Goal: Task Accomplishment & Management: Use online tool/utility

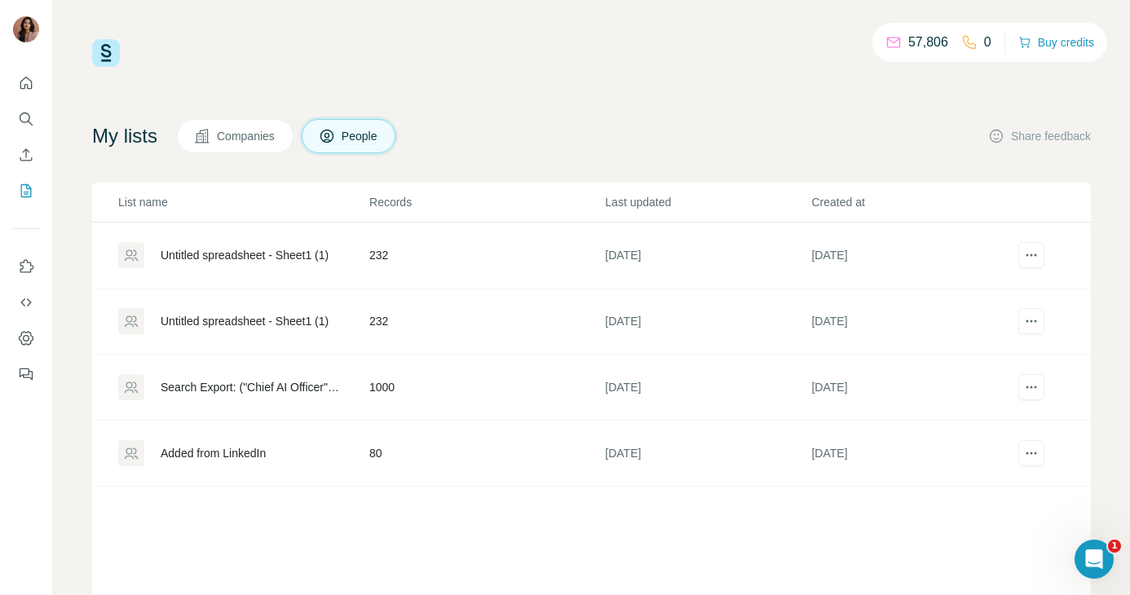
click at [21, 156] on icon "Enrich CSV" at bounding box center [26, 155] width 16 height 16
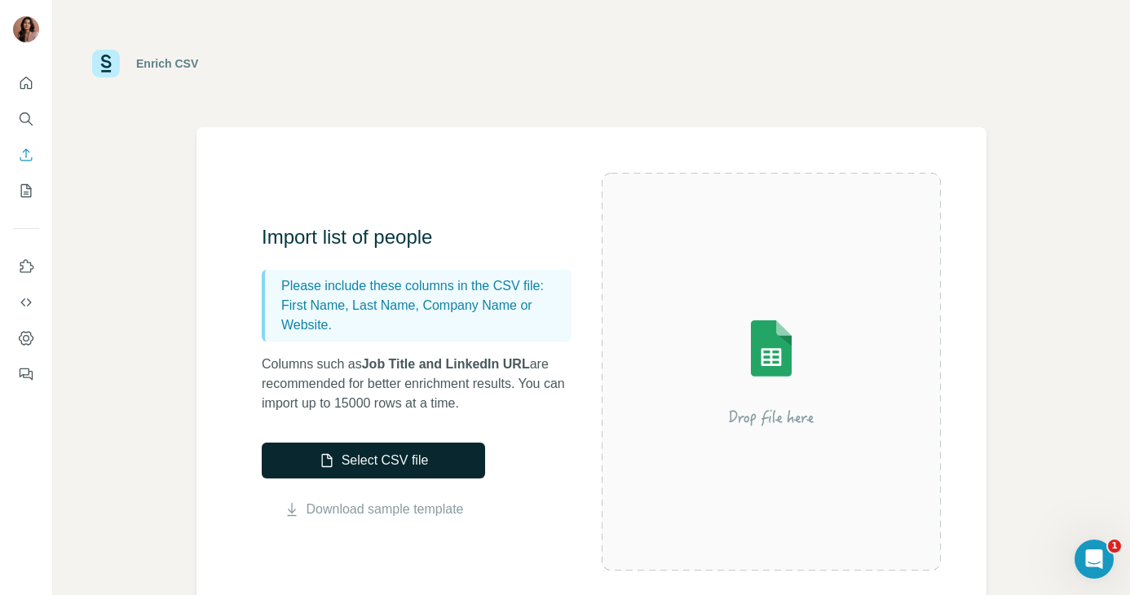
click at [373, 457] on button "Select CSV file" at bounding box center [373, 461] width 223 height 36
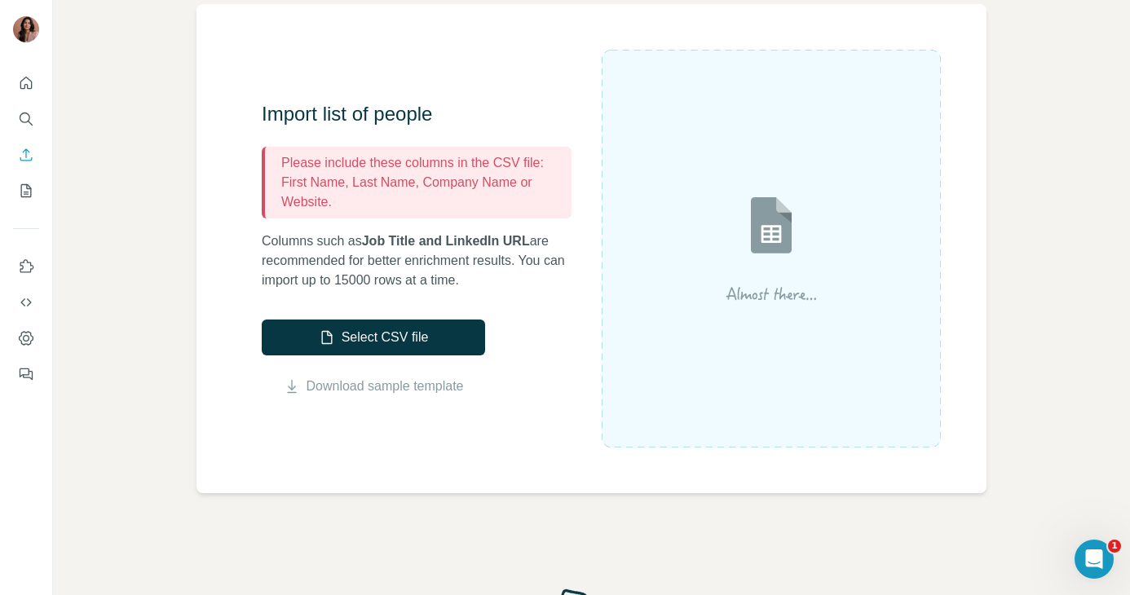
scroll to position [124, 0]
click at [29, 80] on icon "Quick start" at bounding box center [26, 83] width 16 height 16
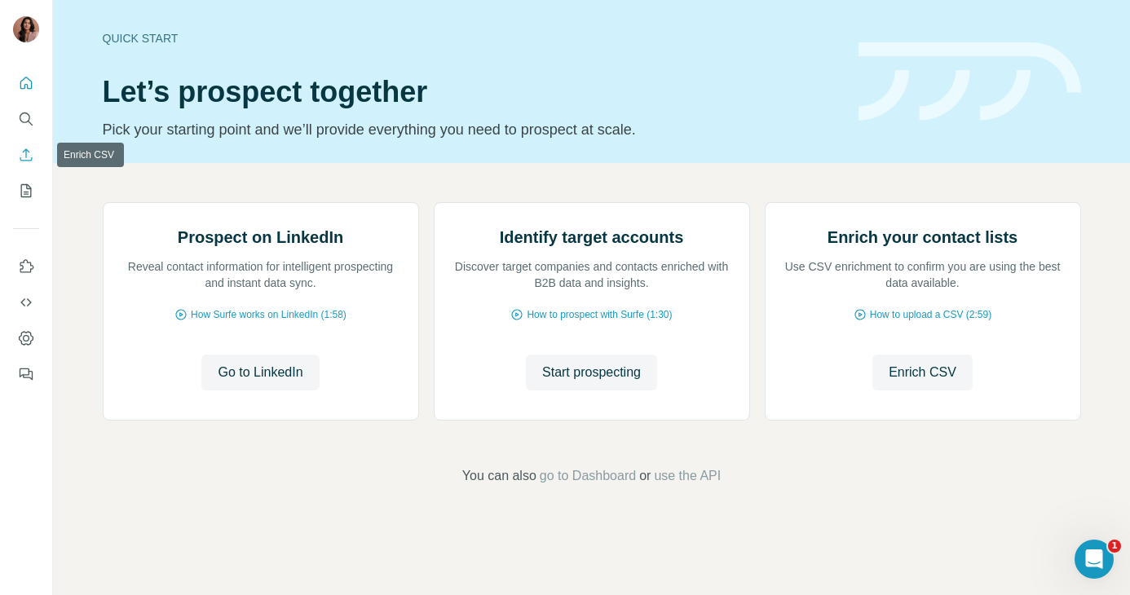
click at [25, 155] on icon "Enrich CSV" at bounding box center [26, 154] width 12 height 12
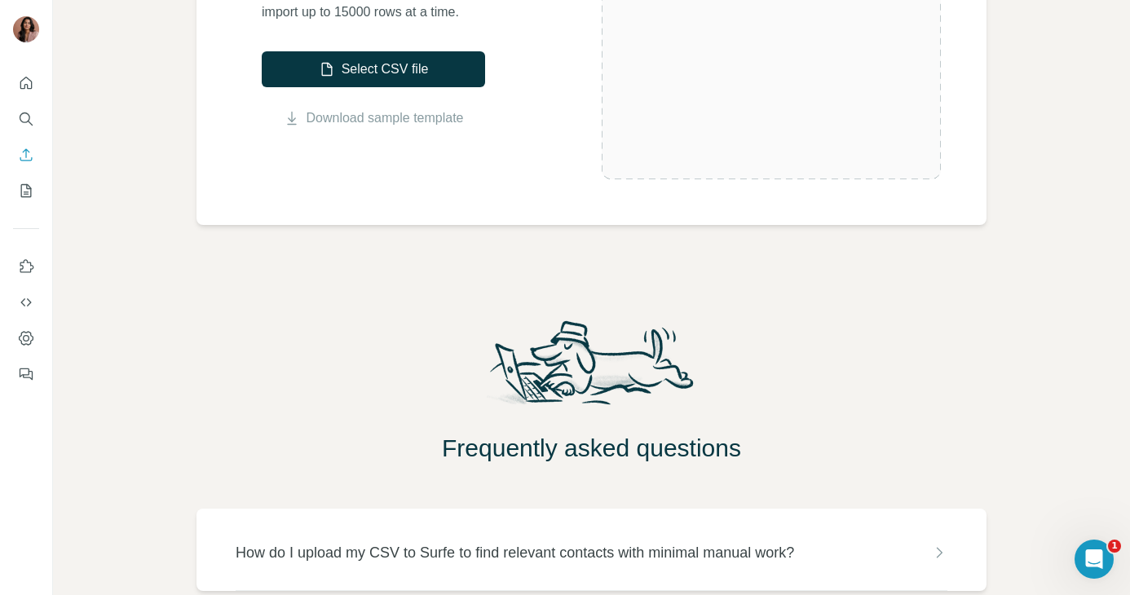
scroll to position [483, 0]
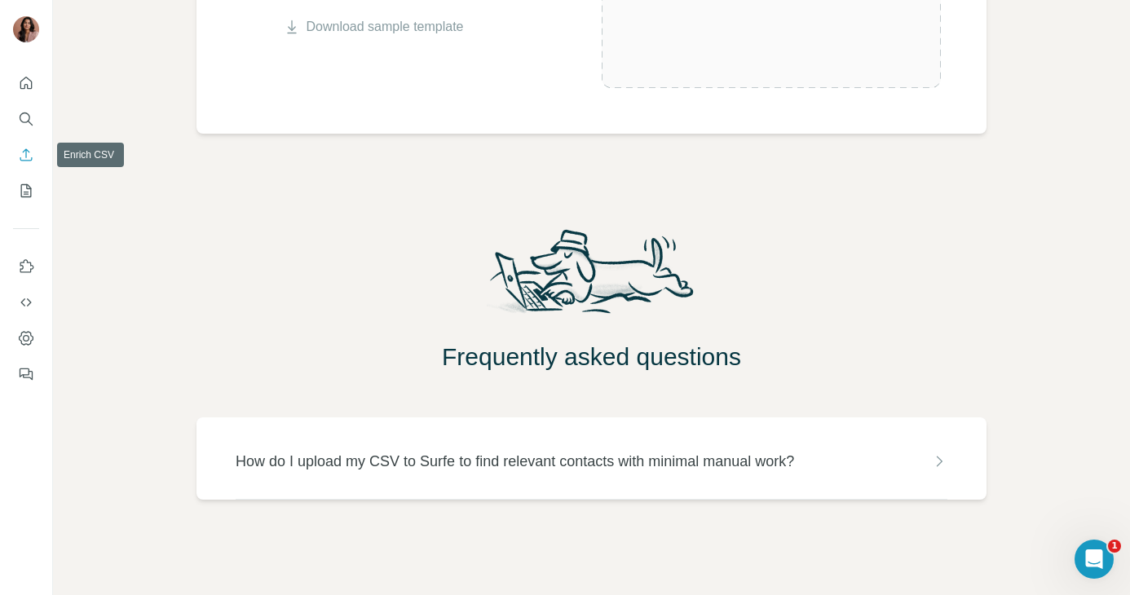
click at [26, 155] on icon "Enrich CSV" at bounding box center [26, 154] width 12 height 12
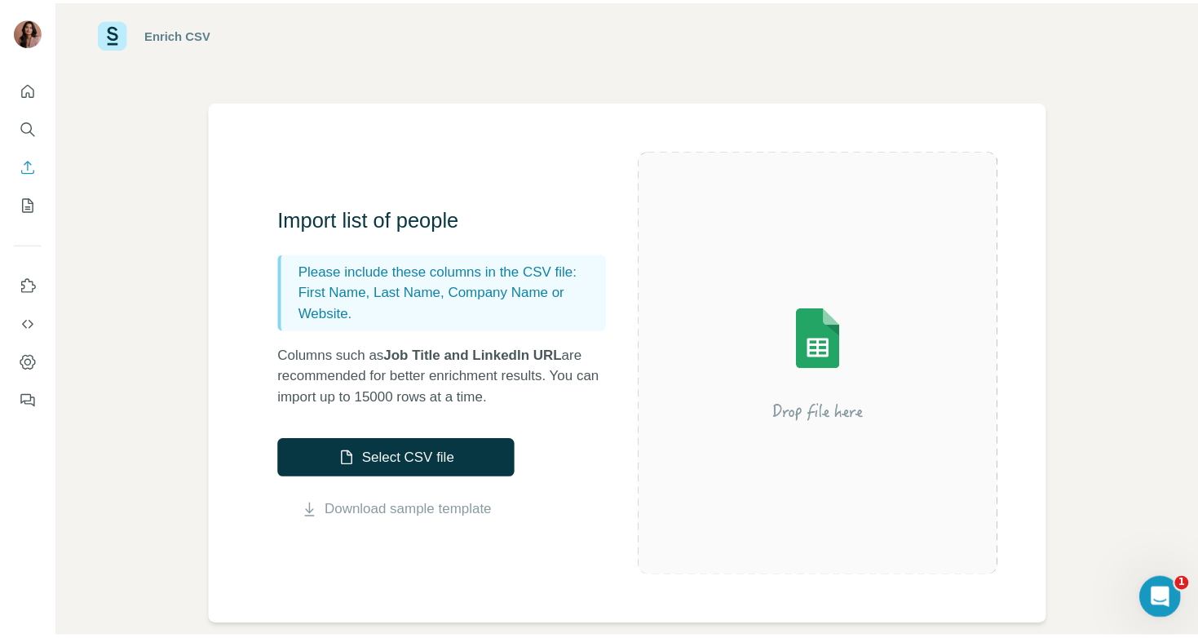
scroll to position [29, 0]
